Goal: Transaction & Acquisition: Book appointment/travel/reservation

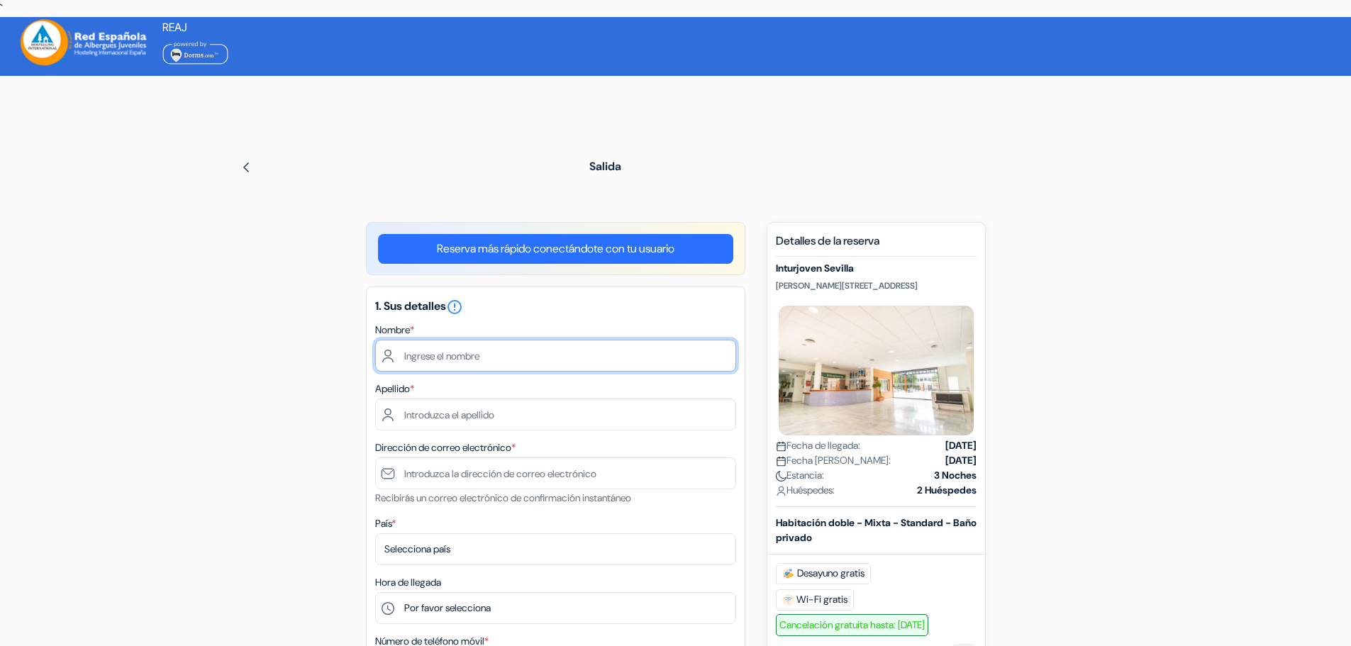
click at [487, 362] on input "text" at bounding box center [555, 356] width 361 height 32
type input "[PERSON_NAME]"
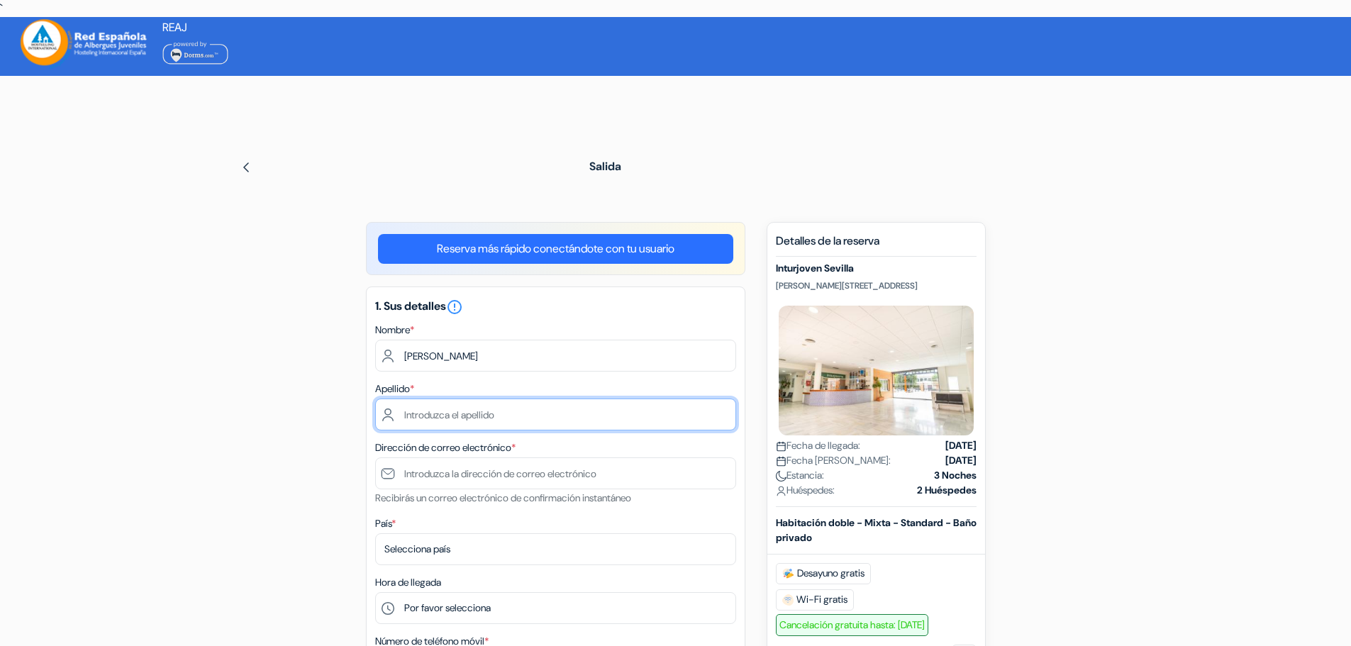
type input "[PERSON_NAME]"
type input "[EMAIL_ADDRESS][DOMAIN_NAME]"
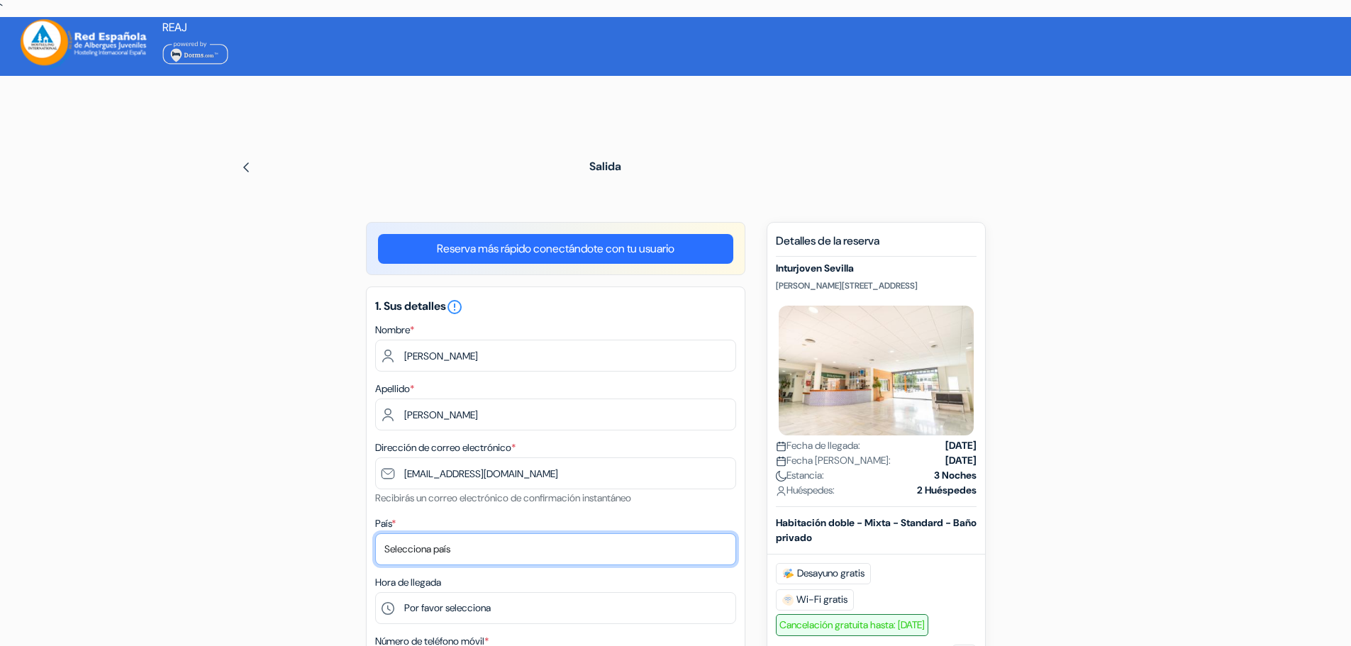
select select "62"
type input "654 22 30 76"
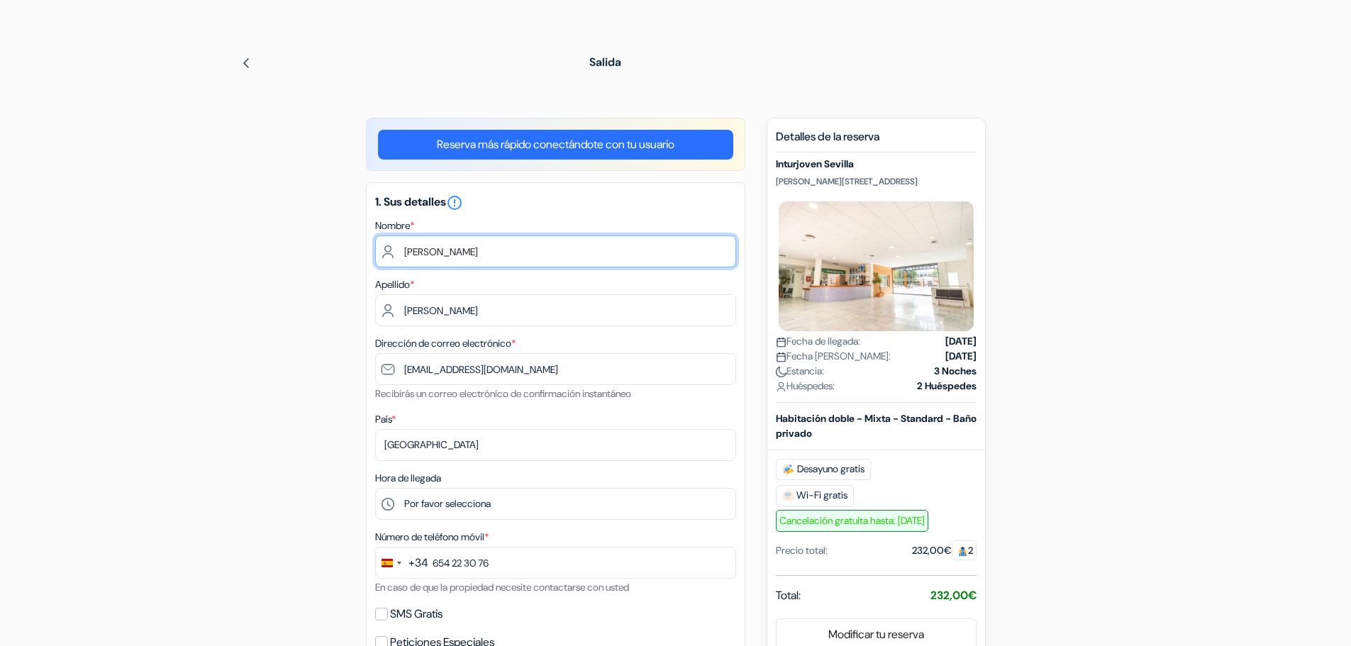
scroll to position [142, 0]
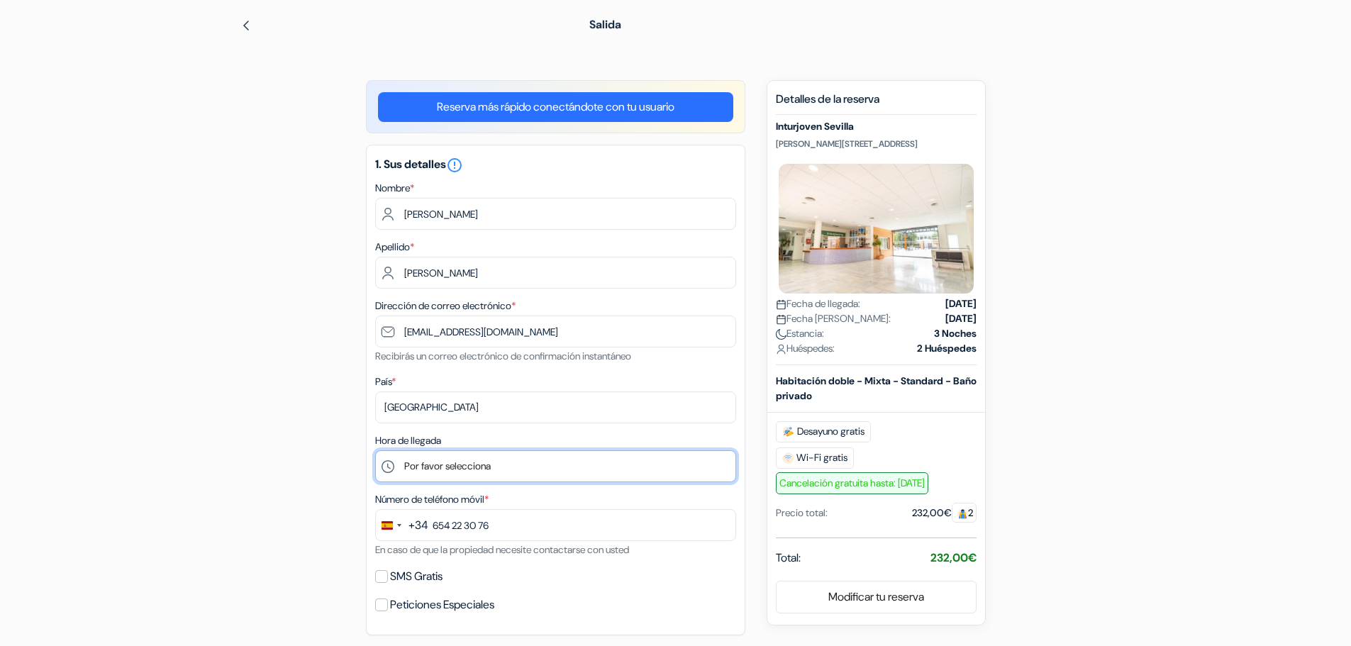
click at [450, 463] on select "Por favor selecciona 1:00 2:00 3:00 4:00 5:00 6:00 7:00 8:00 9:00 10:00 11:00 1…" at bounding box center [555, 466] width 361 height 32
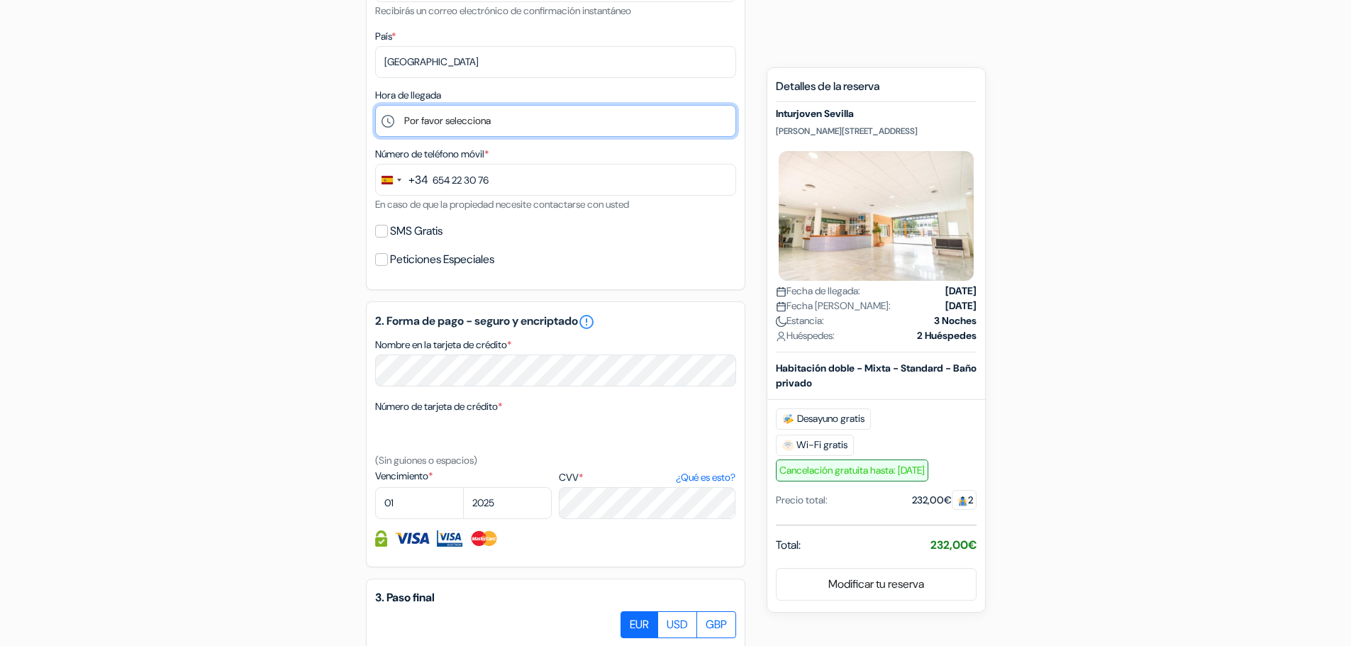
scroll to position [497, 0]
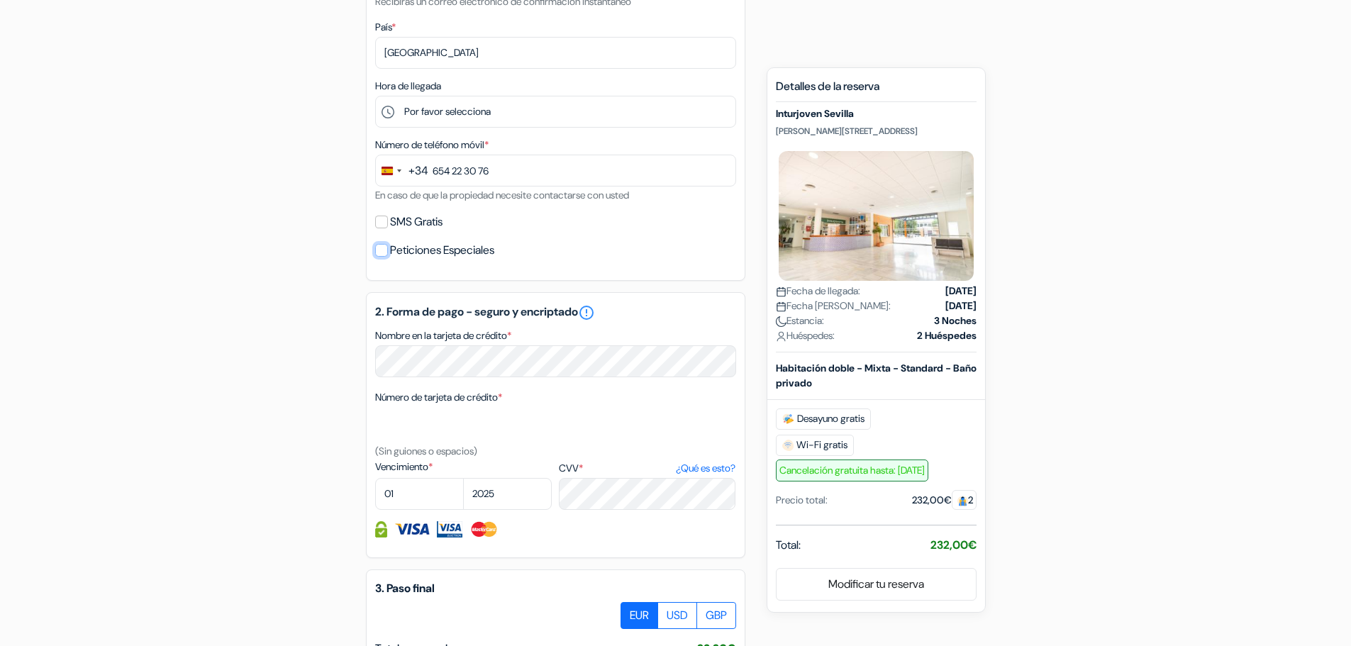
click at [378, 250] on input "Peticiones Especiales" at bounding box center [381, 250] width 13 height 13
checkbox input "true"
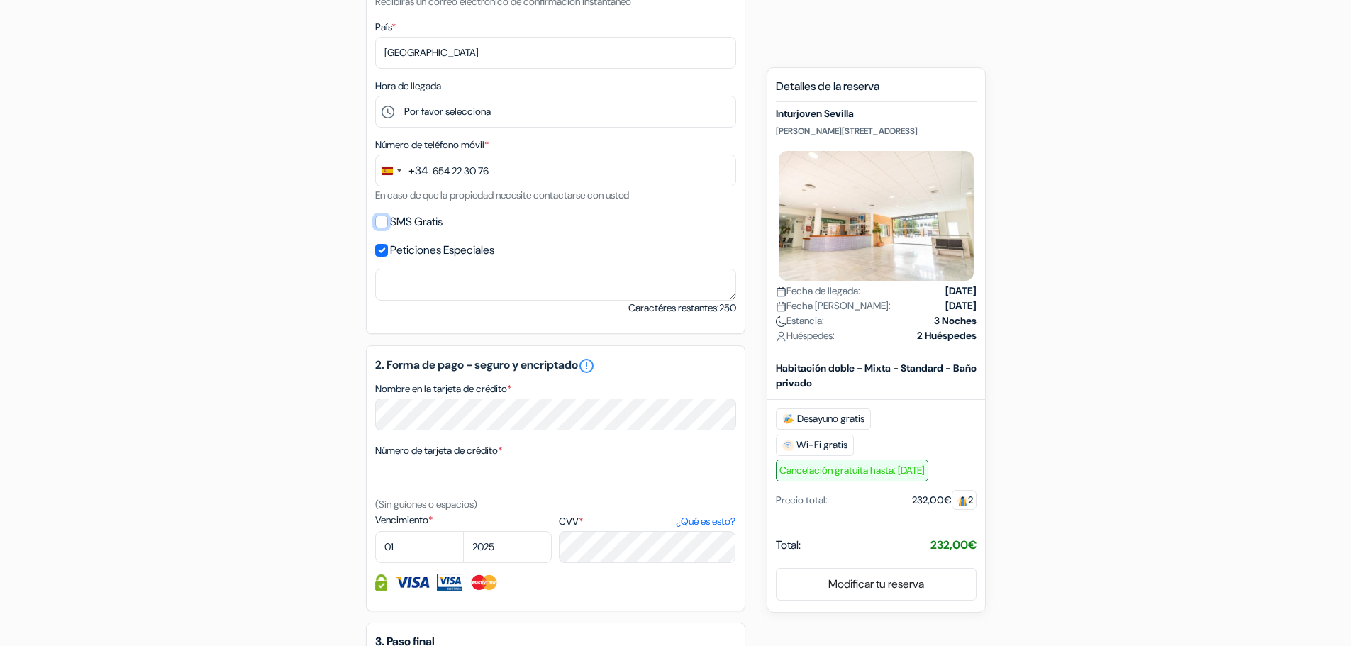
click at [375, 223] on input "SMS Gratis" at bounding box center [381, 222] width 13 height 13
checkbox input "true"
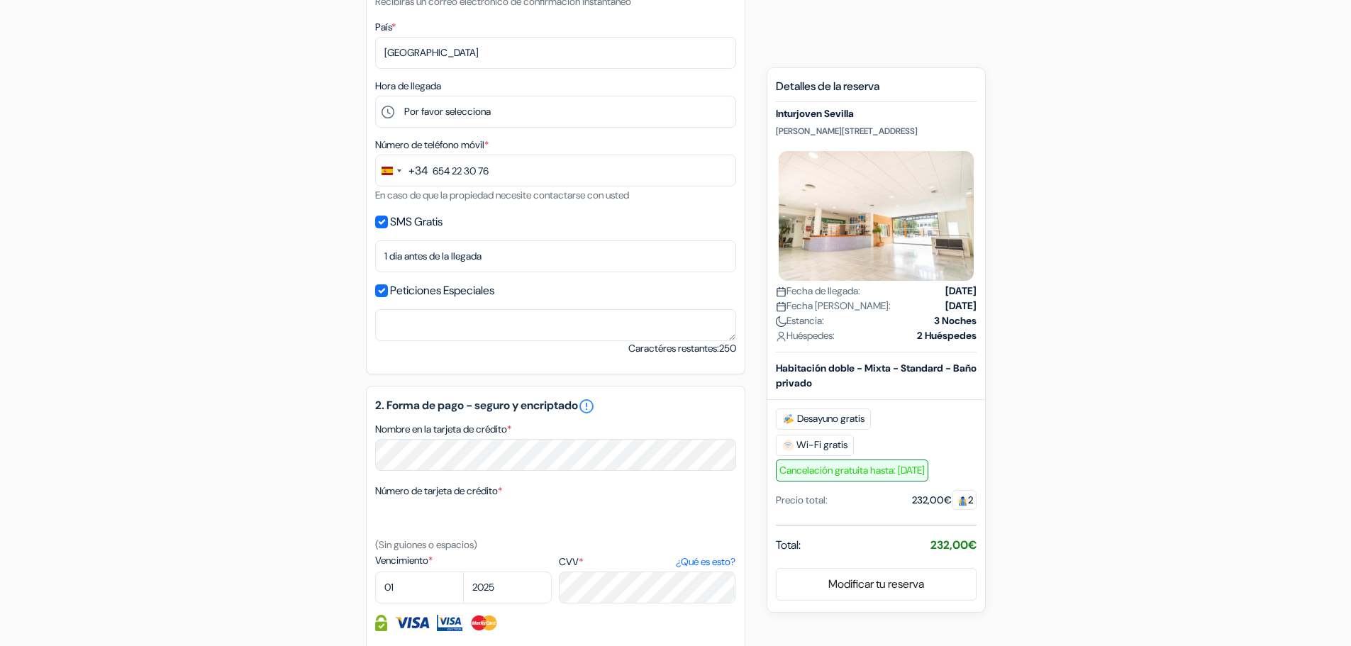
click at [378, 298] on div "Peticiones Especiales" at bounding box center [555, 291] width 361 height 20
click at [382, 289] on input "Peticiones Especiales" at bounding box center [381, 290] width 13 height 13
checkbox input "false"
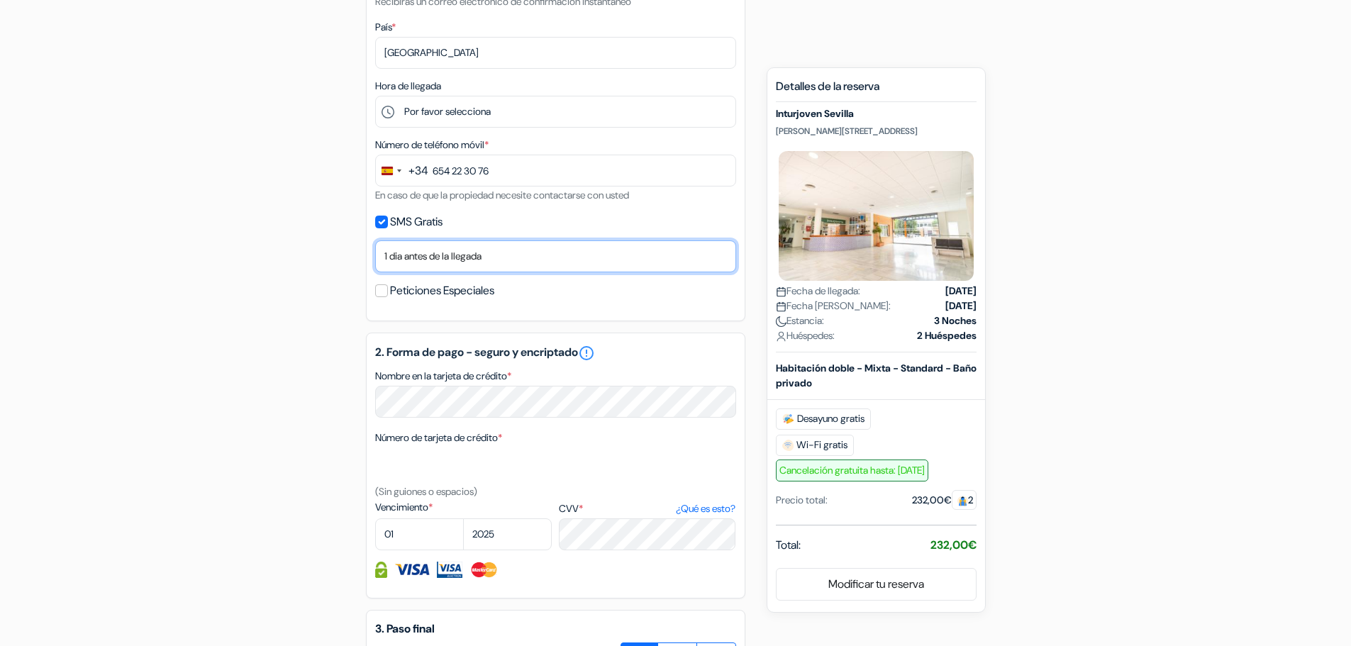
click at [411, 255] on select "No gracias Enviar ahora Llegada 1 dia antes de la llegada 2 días antes de la ll…" at bounding box center [555, 256] width 361 height 32
click at [320, 280] on div "add_box Inturjoven [GEOGRAPHIC_DATA] [PERSON_NAME][STREET_ADDRESS] Detalles del…" at bounding box center [676, 311] width 936 height 1173
click at [397, 250] on select "No gracias Enviar ahora Llegada 1 dia antes de la llegada 2 días antes de la ll…" at bounding box center [555, 256] width 361 height 32
select select "now"
click at [375, 240] on select "No gracias Enviar ahora Llegada 1 dia antes de la llegada 2 días antes de la ll…" at bounding box center [555, 256] width 361 height 32
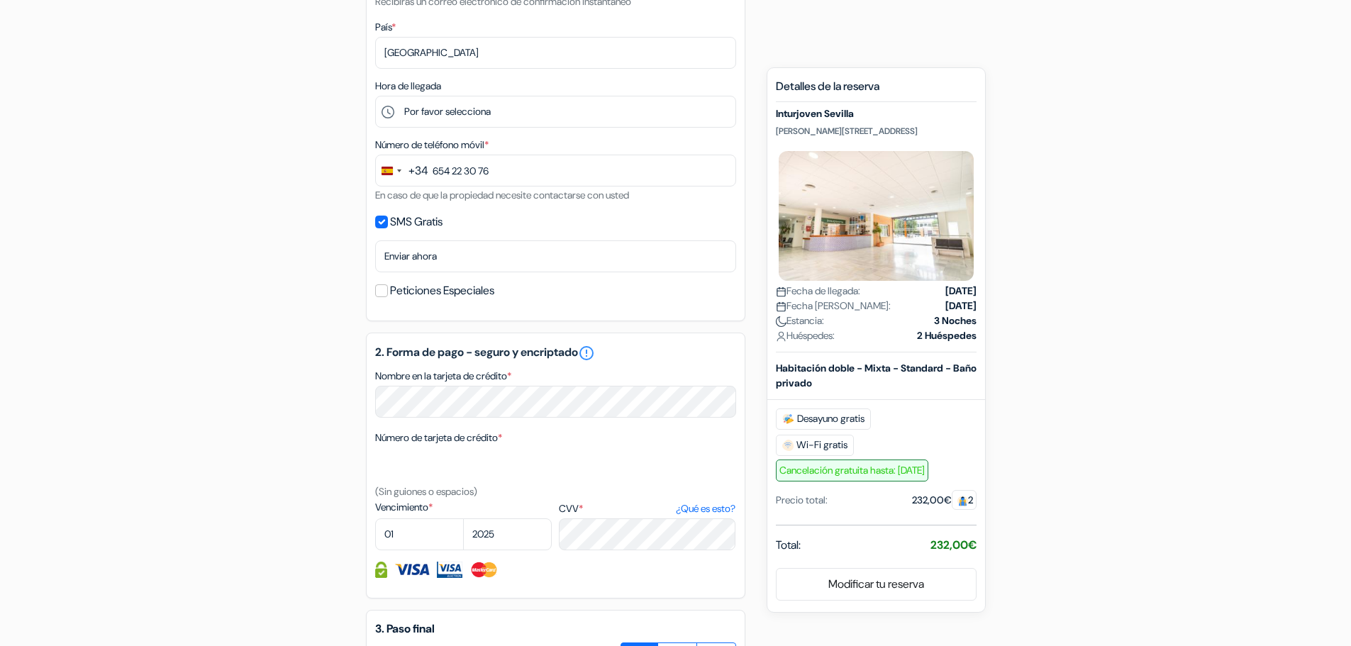
click at [460, 220] on div "SMS Gratis" at bounding box center [555, 222] width 361 height 20
click at [387, 291] on input "Peticiones Especiales" at bounding box center [381, 290] width 13 height 13
checkbox input "true"
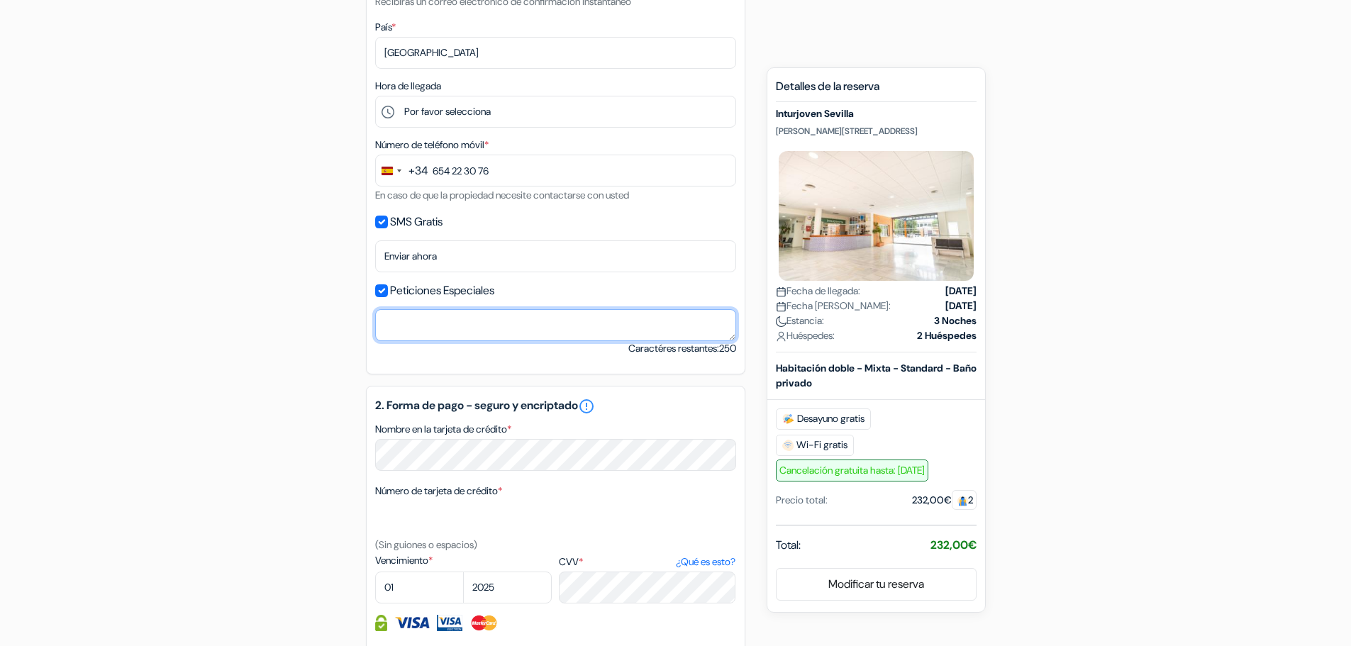
click at [443, 331] on textarea "Nombre en la tarjeta de crédito *" at bounding box center [555, 325] width 361 height 32
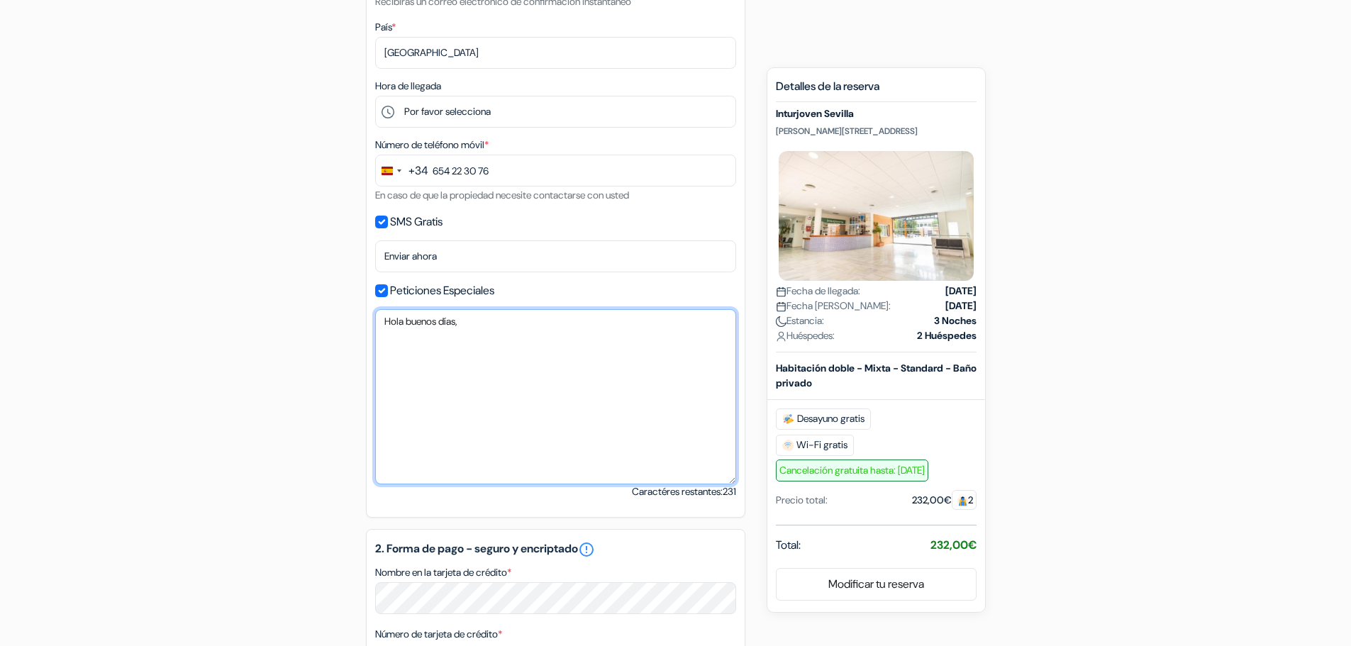
drag, startPoint x: 732, startPoint y: 335, endPoint x: 726, endPoint y: 478, distance: 143.4
click at [726, 478] on textarea "Hola buenos días," at bounding box center [555, 396] width 361 height 175
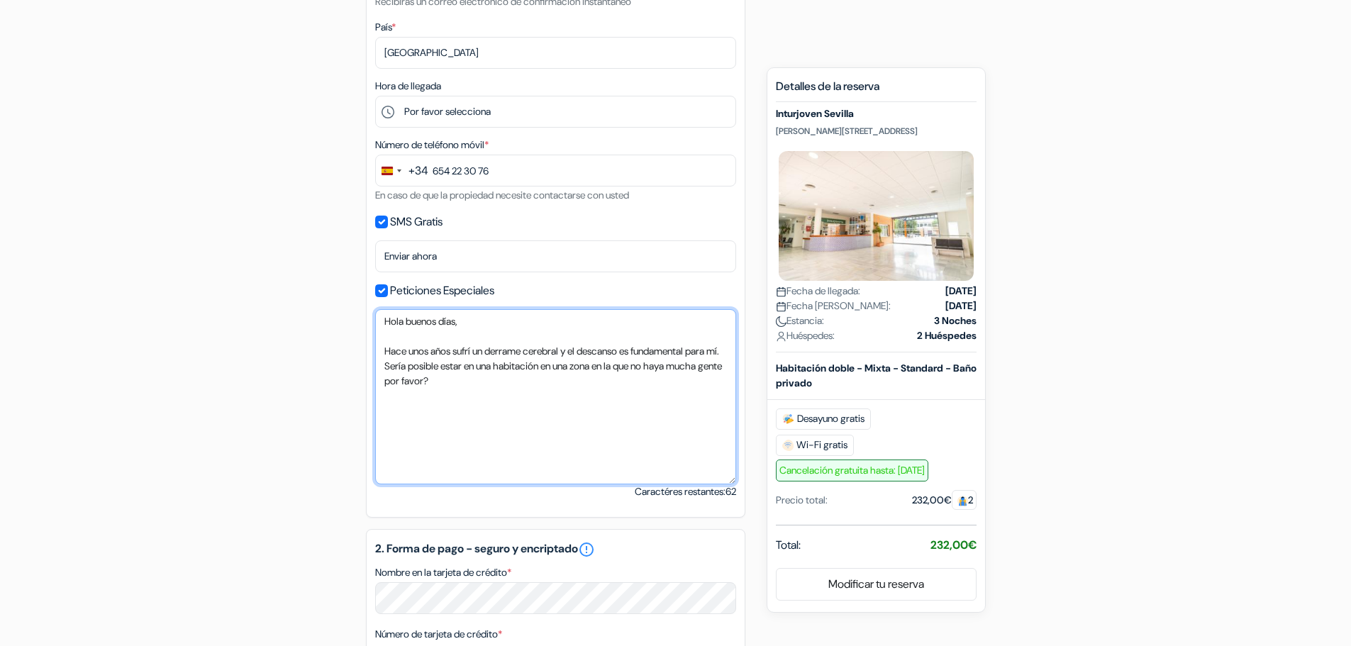
scroll to position [638, 0]
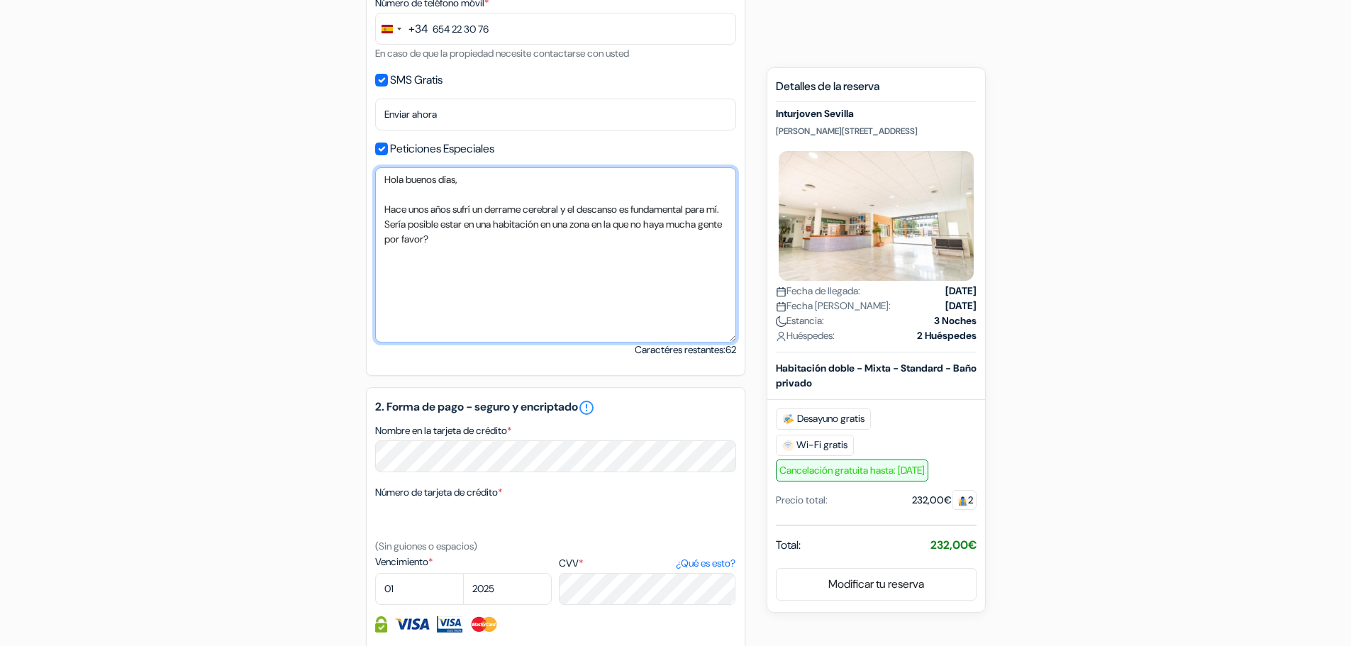
type textarea "Hola buenos días, Hace unos años sufrí un derrame cerebral y el descanso es fun…"
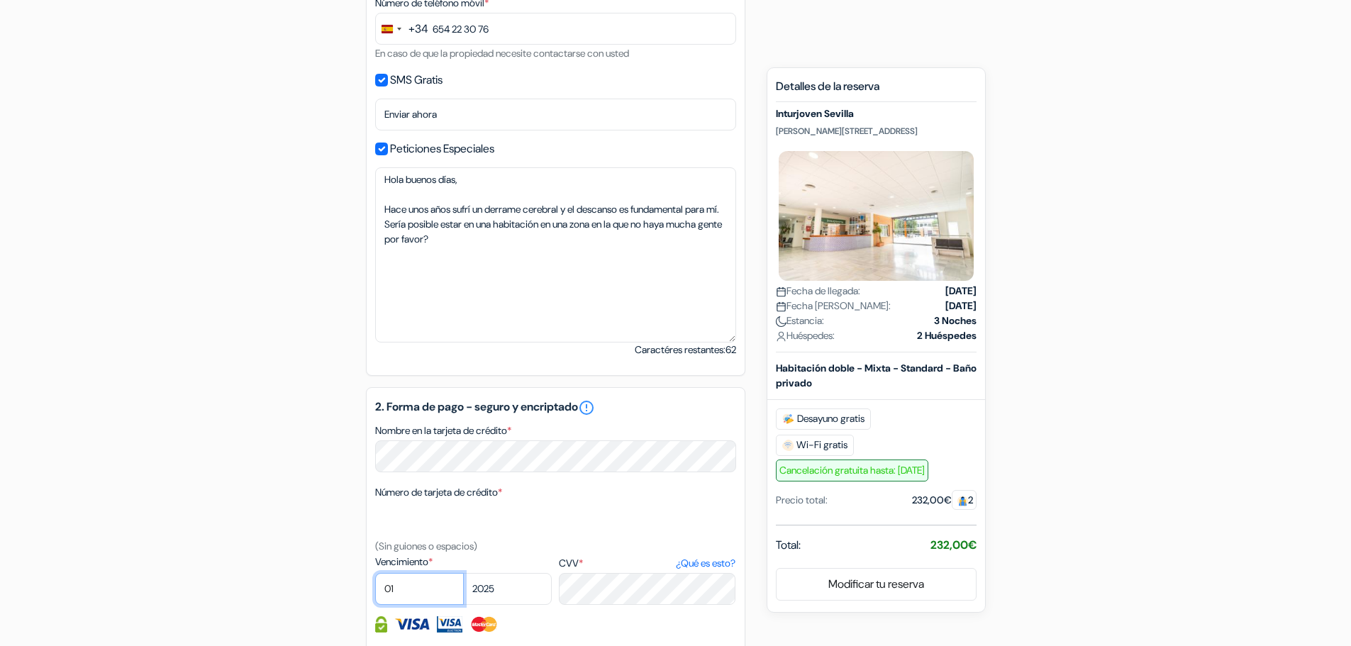
select select "03"
select select "2030"
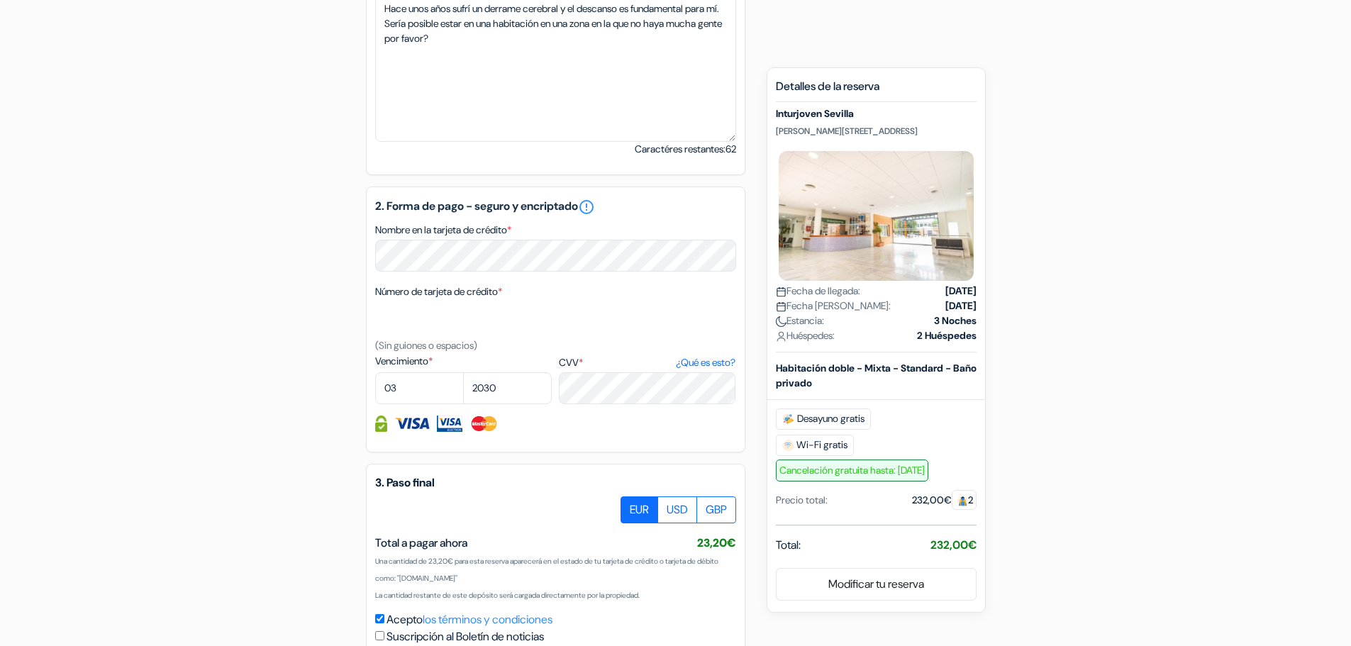
scroll to position [851, 0]
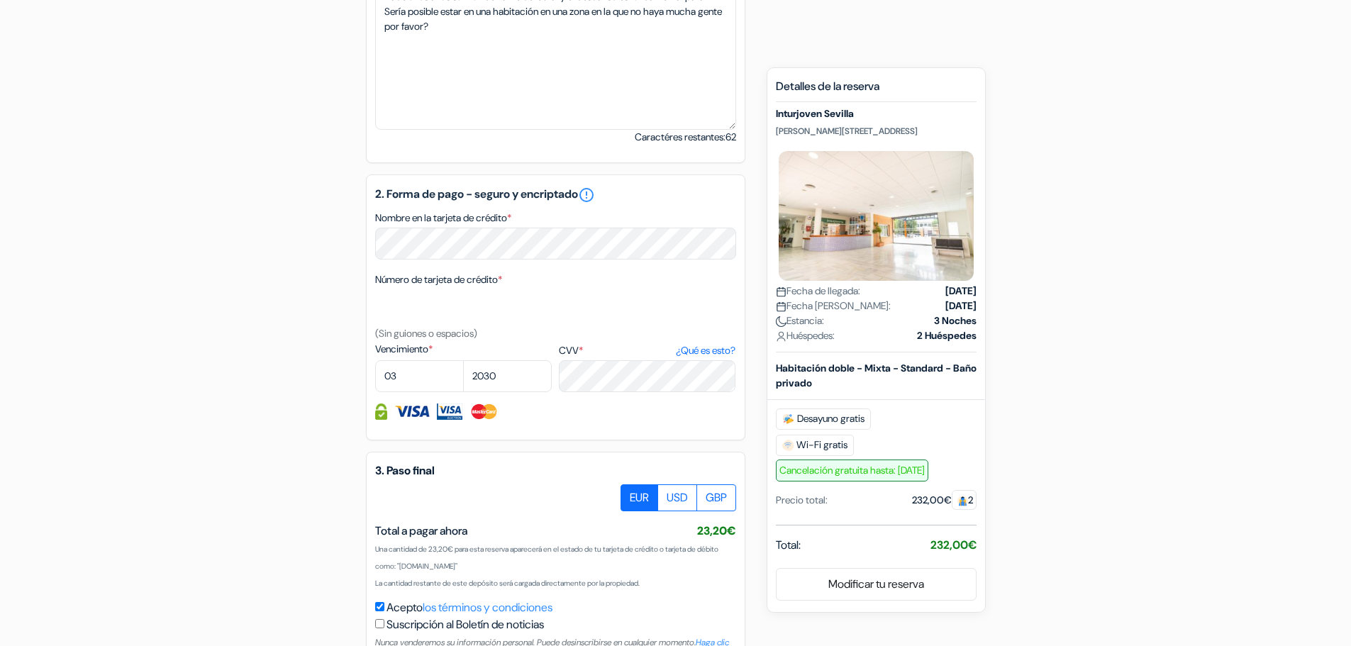
click at [518, 441] on div "Reserva más rápido conectándote con tu usuario 1. Sus detalles error_outline No…" at bounding box center [556, 31] width 380 height 1320
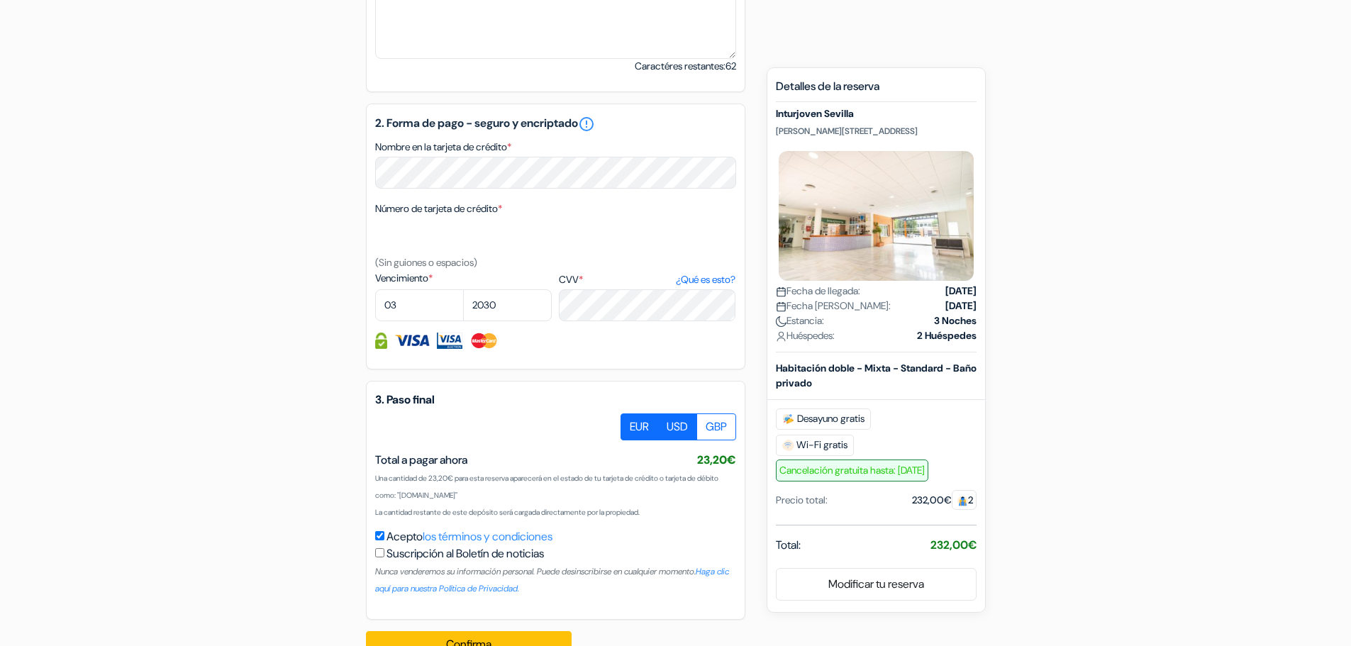
click at [660, 428] on label "USD" at bounding box center [678, 427] width 40 height 27
click at [631, 423] on input "USD" at bounding box center [625, 418] width 9 height 9
radio input "true"
click at [704, 421] on label "GBP" at bounding box center [717, 427] width 40 height 27
click at [631, 421] on input "GBP" at bounding box center [625, 418] width 9 height 9
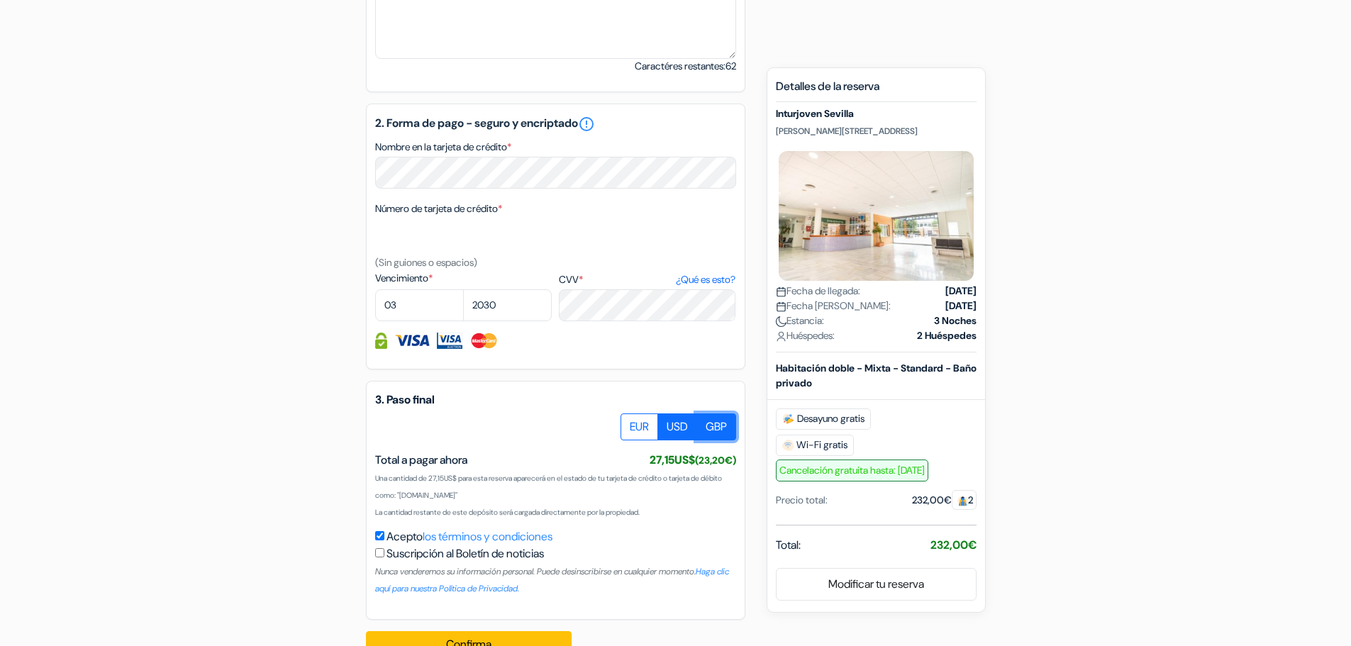
radio input "true"
click at [637, 426] on label "EUR" at bounding box center [640, 427] width 38 height 27
click at [631, 423] on input "EUR" at bounding box center [625, 418] width 9 height 9
radio input "true"
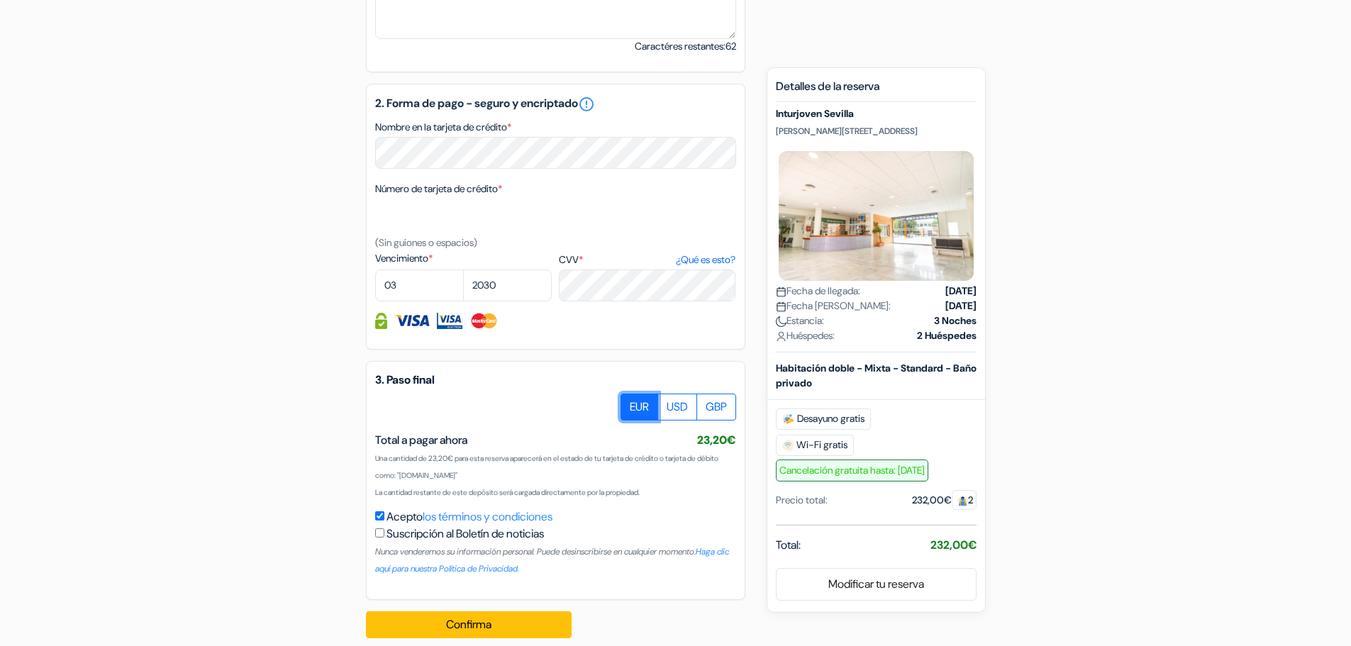
scroll to position [960, 0]
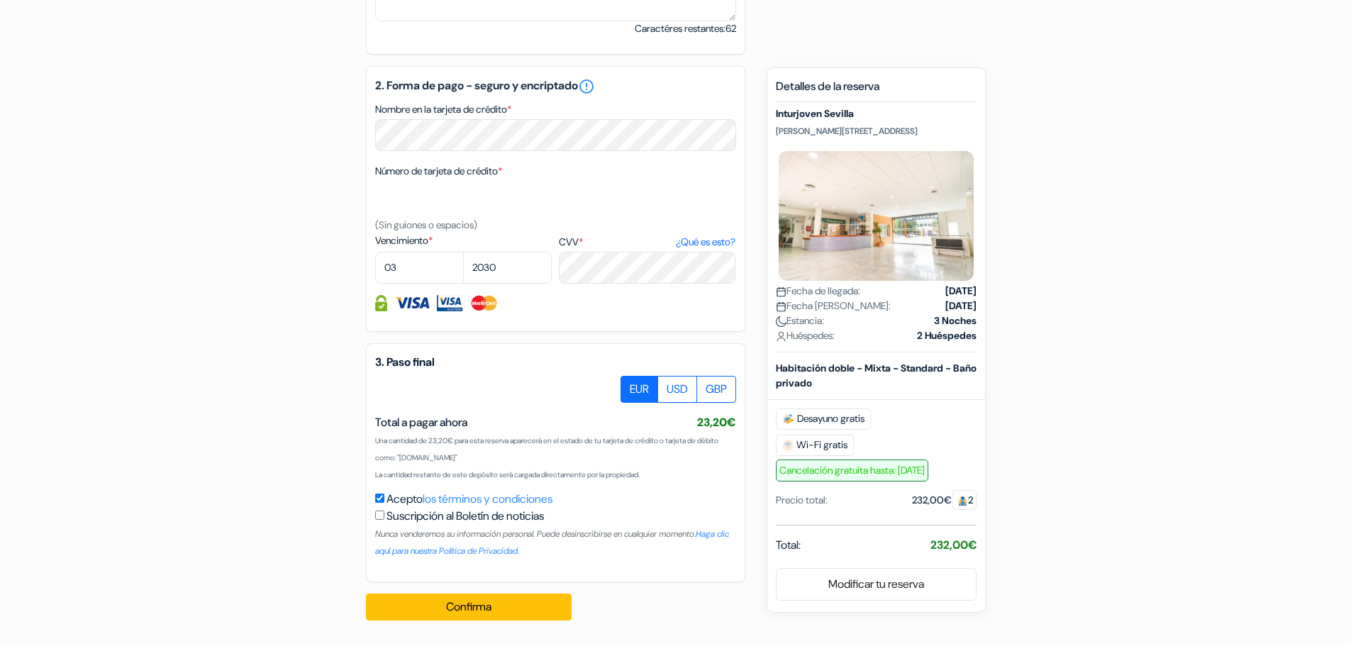
click at [946, 293] on strong "[DATE]" at bounding box center [961, 291] width 31 height 15
drag, startPoint x: 883, startPoint y: 293, endPoint x: 975, endPoint y: 341, distance: 104.1
click at [975, 341] on div "Inturjoven Sevilla [PERSON_NAME][STREET_ADDRESS] Fecha de llegada: [DATE] Fecha…" at bounding box center [876, 230] width 201 height 245
click at [979, 339] on div "Nuevas reservas Detalles de la reserva [STREET_ADDRESS][PERSON_NAME] Fecha de l…" at bounding box center [876, 340] width 219 height 546
drag, startPoint x: 979, startPoint y: 339, endPoint x: 771, endPoint y: 288, distance: 214.0
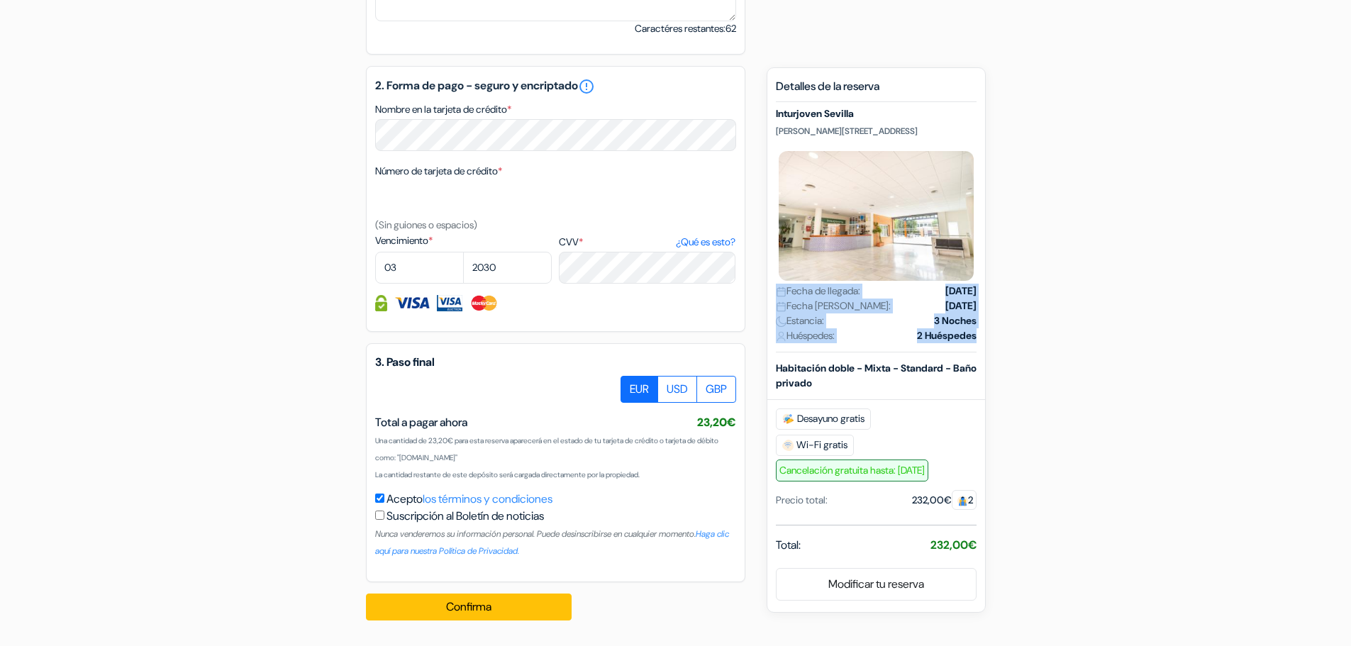
click at [771, 288] on div "Nuevas reservas Detalles de la reserva [STREET_ADDRESS][PERSON_NAME] Fecha de l…" at bounding box center [876, 340] width 219 height 546
drag, startPoint x: 771, startPoint y: 288, endPoint x: 978, endPoint y: 338, distance: 212.3
click at [978, 338] on div "Nuevas reservas Detalles de la reserva [STREET_ADDRESS][PERSON_NAME] Fecha de l…" at bounding box center [876, 340] width 219 height 546
click at [977, 339] on div "Nuevas reservas Detalles de la reserva [STREET_ADDRESS][PERSON_NAME] Fecha de l…" at bounding box center [876, 340] width 219 height 546
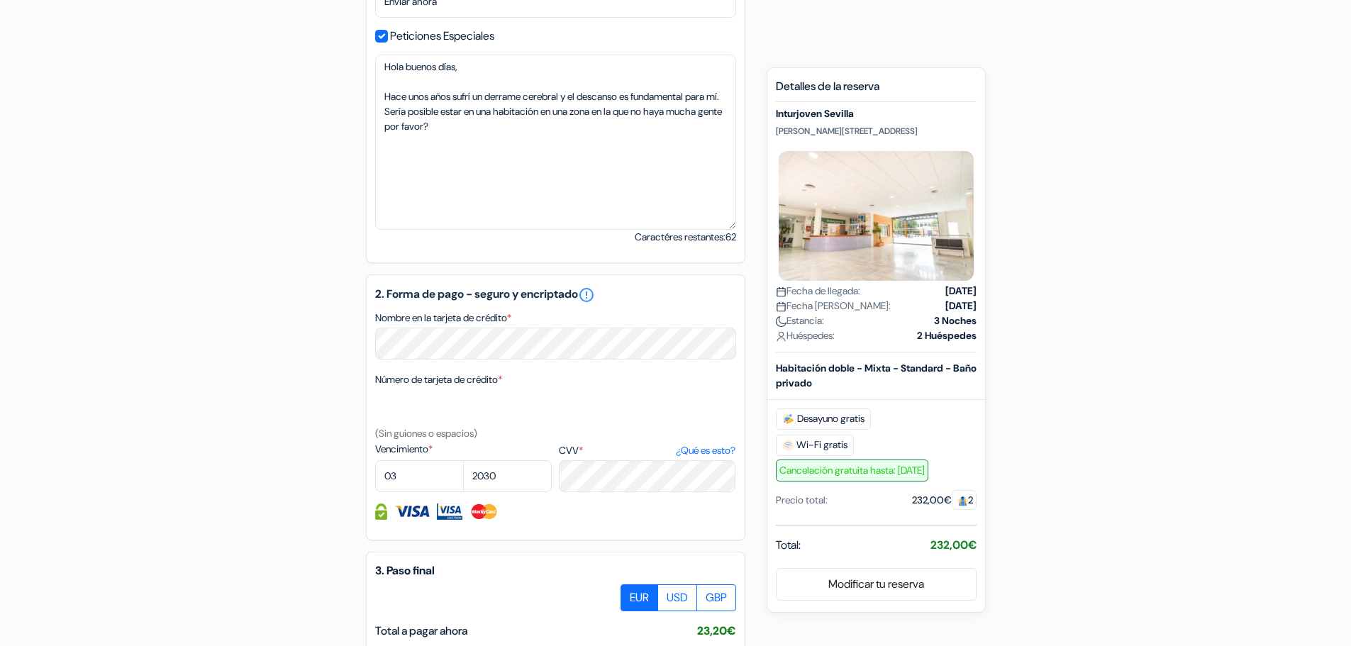
scroll to position [747, 0]
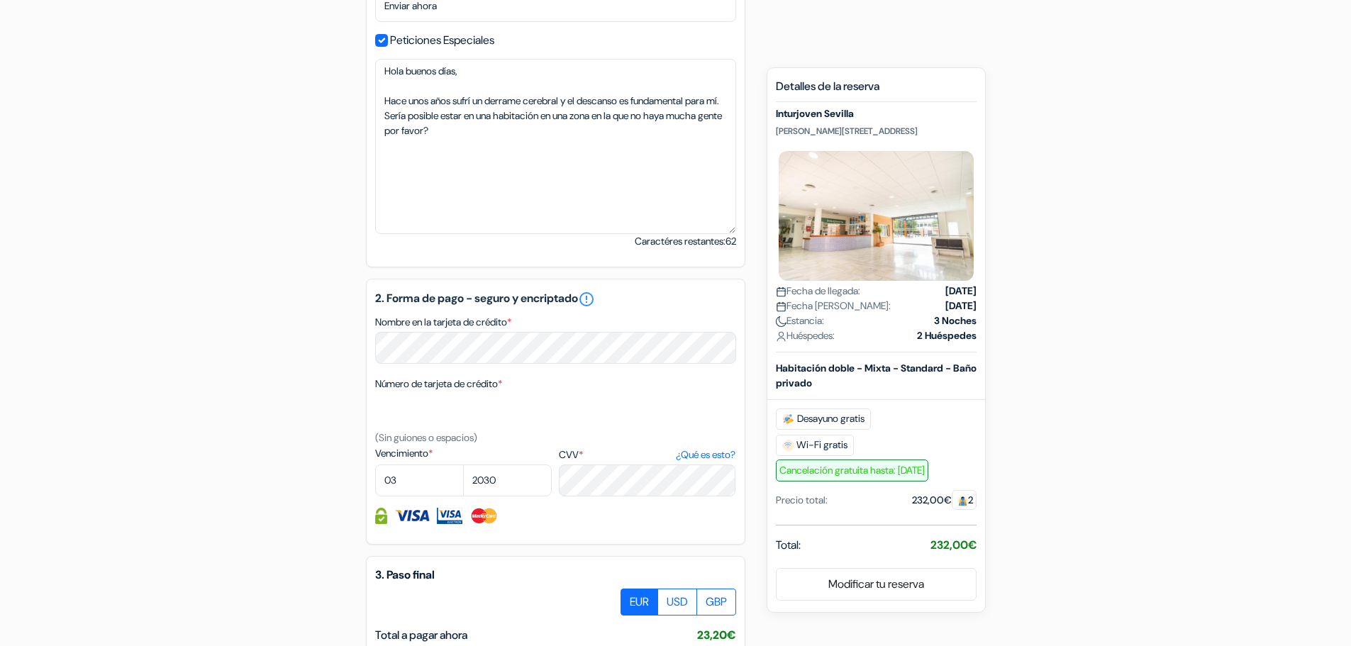
click at [790, 130] on p "[PERSON_NAME][STREET_ADDRESS]" at bounding box center [876, 131] width 201 height 11
copy p "[PERSON_NAME][STREET_ADDRESS]"
click at [931, 553] on strong "232,00€" at bounding box center [954, 545] width 46 height 15
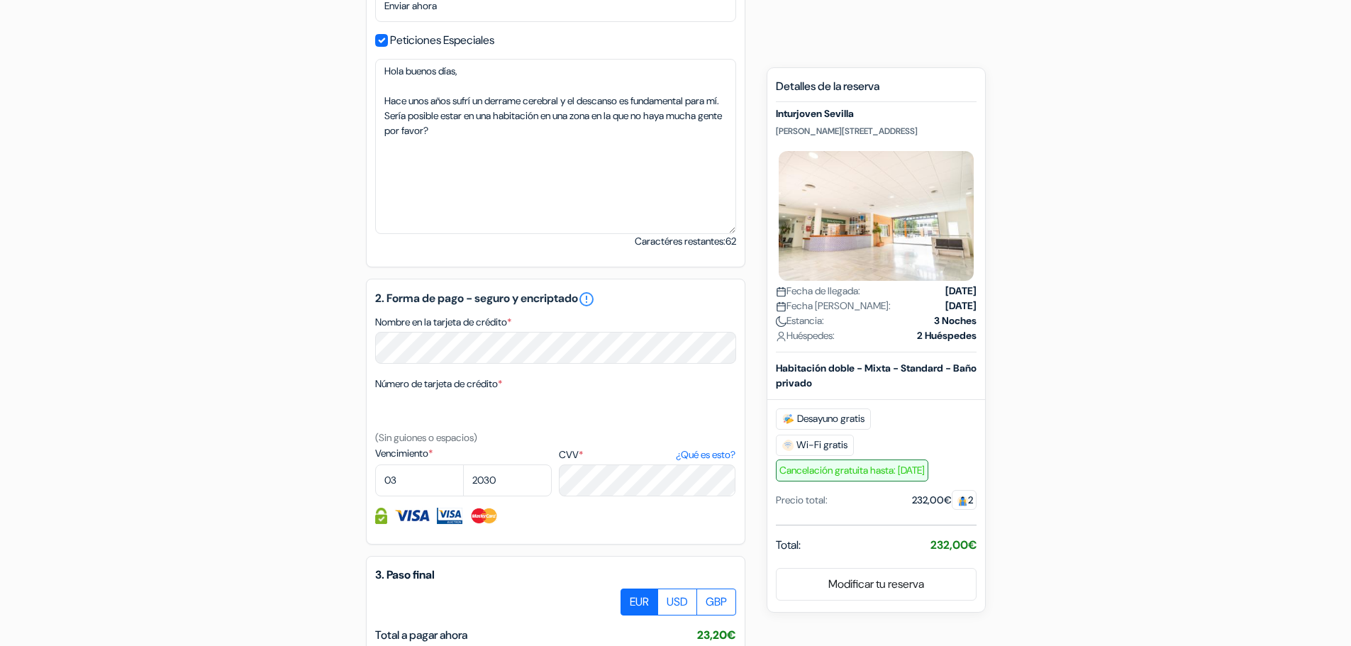
click at [931, 553] on strong "232,00€" at bounding box center [954, 545] width 46 height 15
copy strong "232,00"
click at [753, 394] on div "add_box Inturjoven [GEOGRAPHIC_DATA] [PERSON_NAME][STREET_ADDRESS] Detalles del…" at bounding box center [676, 160] width 936 height 1370
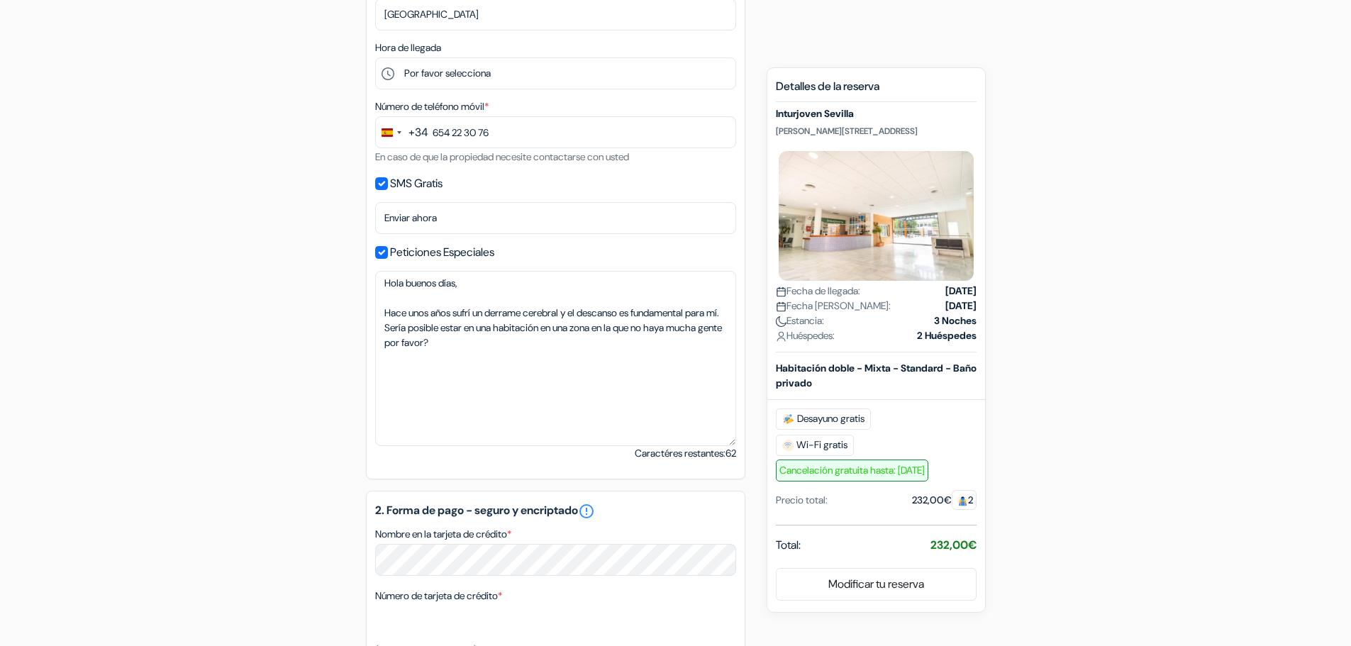
scroll to position [534, 0]
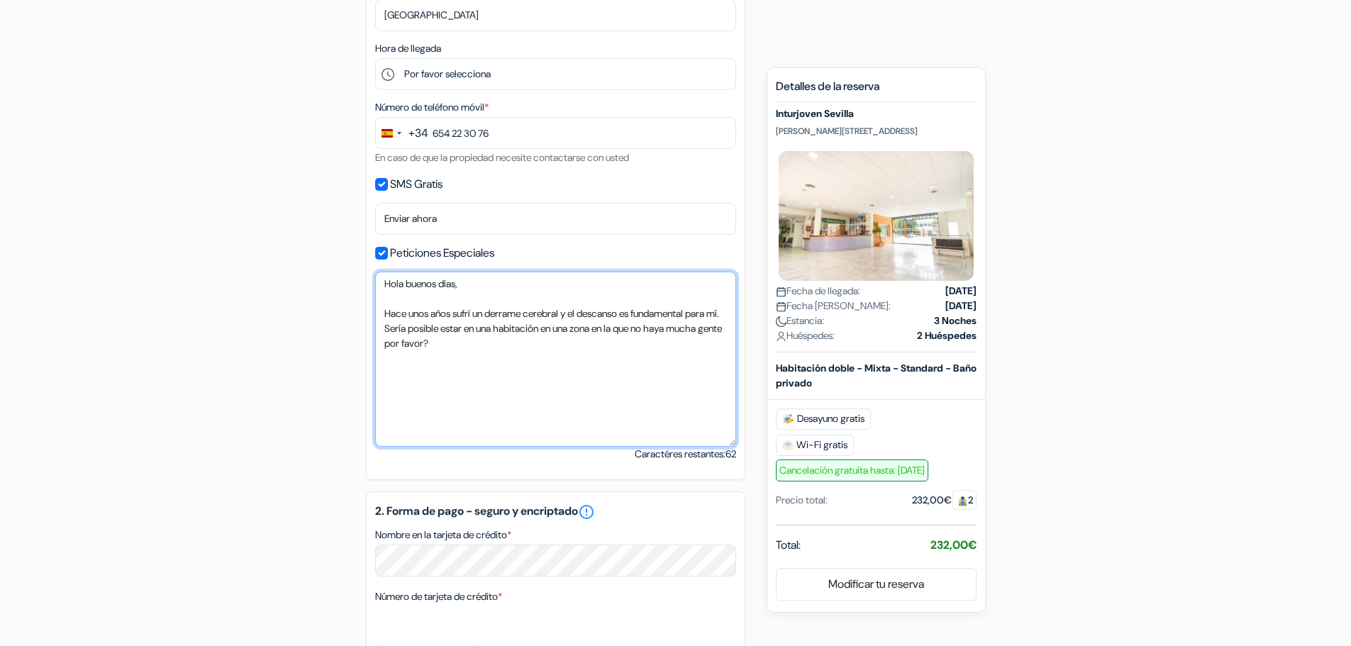
click at [509, 338] on textarea "Hola buenos días, Hace unos años sufrí un derrame cerebral y el descanso es fun…" at bounding box center [555, 359] width 361 height 175
